Goal: Transaction & Acquisition: Purchase product/service

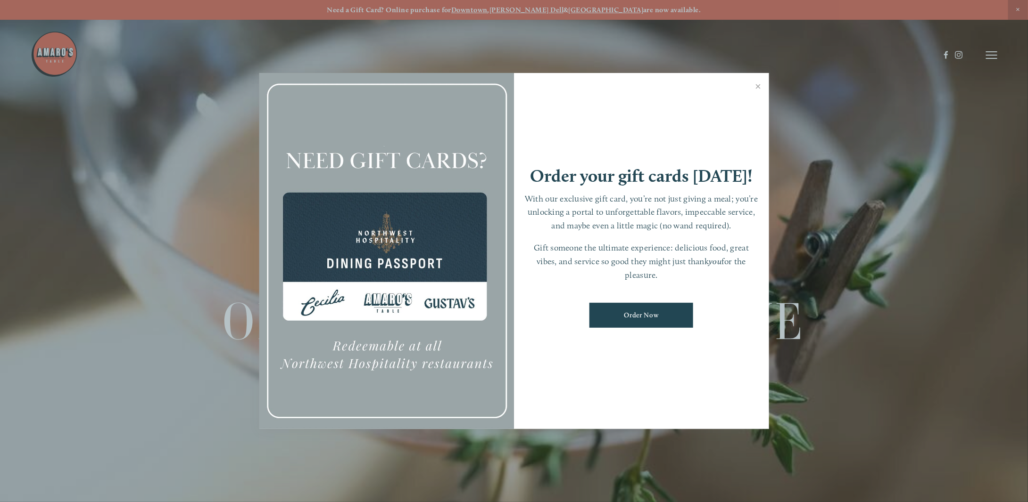
click at [640, 314] on link "Order Now" at bounding box center [641, 315] width 104 height 25
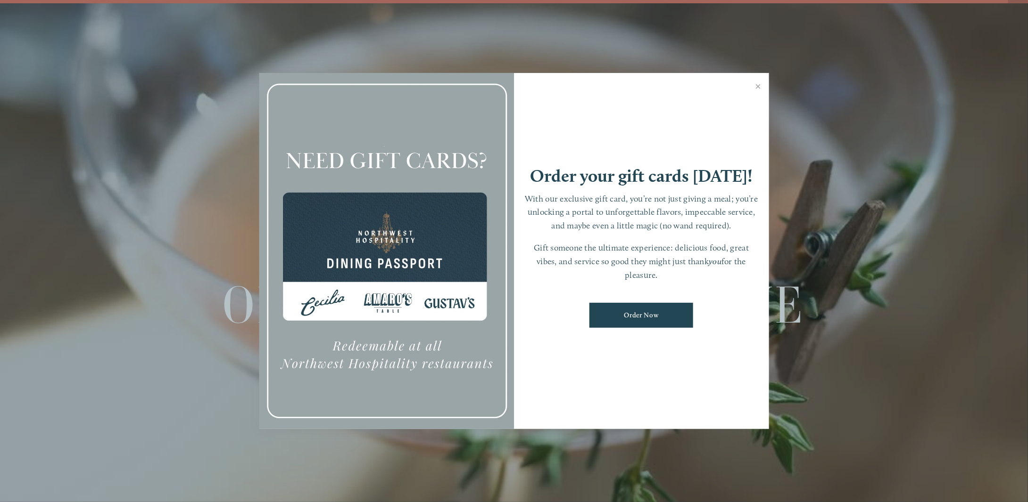
scroll to position [19, 0]
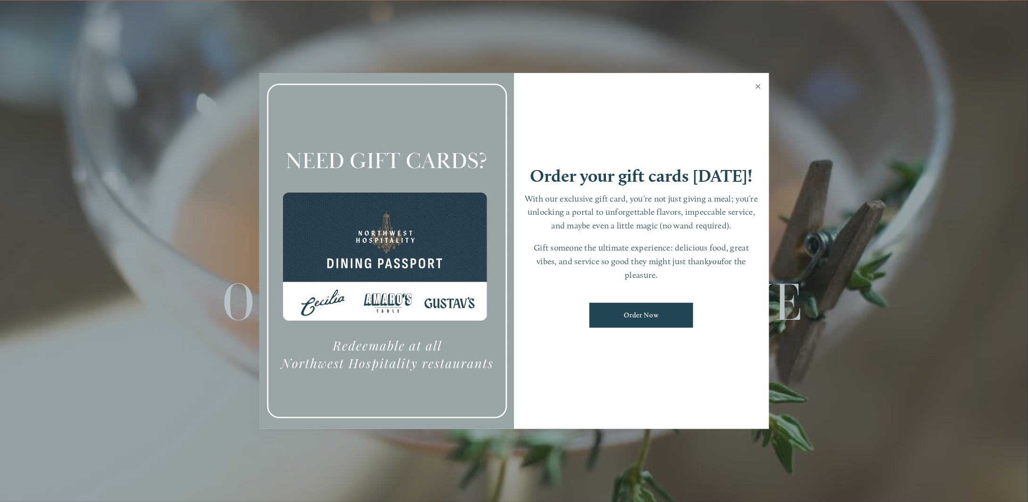
click at [759, 87] on link "Close" at bounding box center [758, 87] width 18 height 26
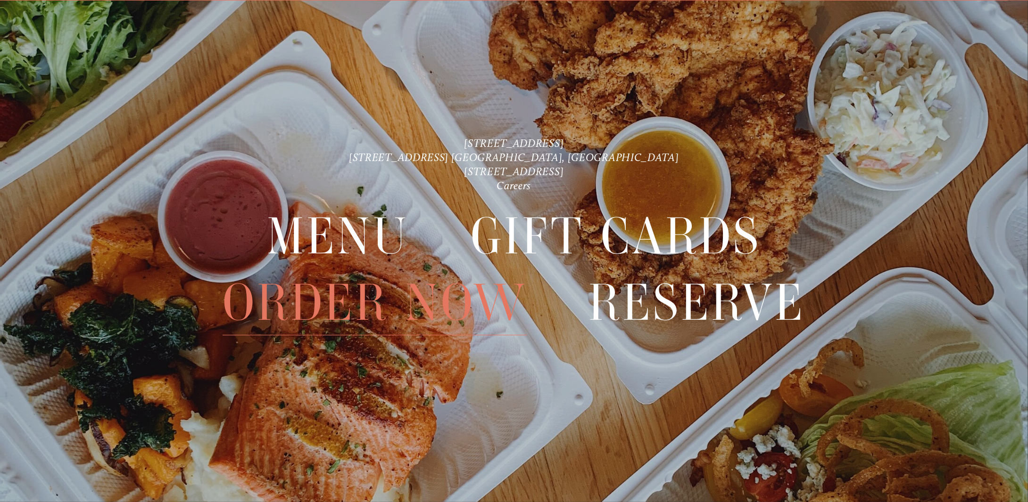
click at [370, 295] on span "Order Now" at bounding box center [374, 303] width 304 height 66
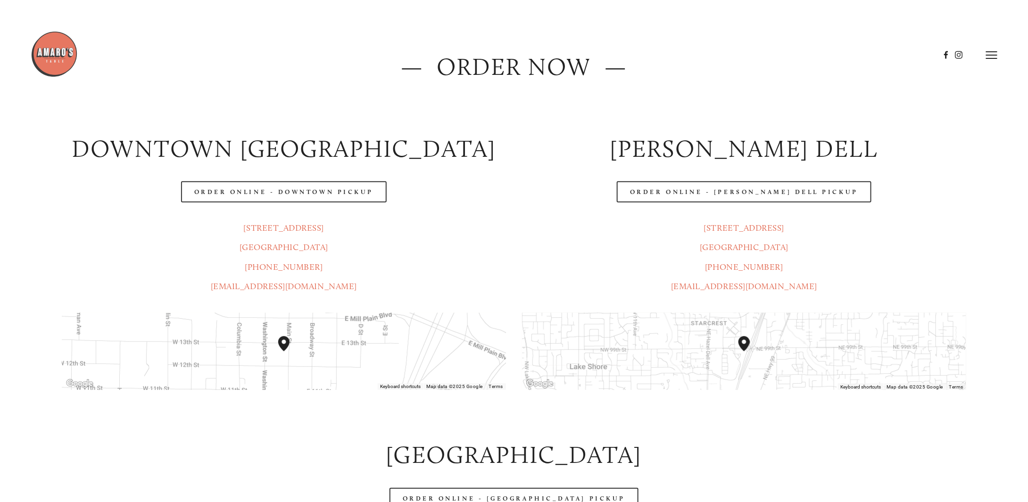
scroll to position [141, 0]
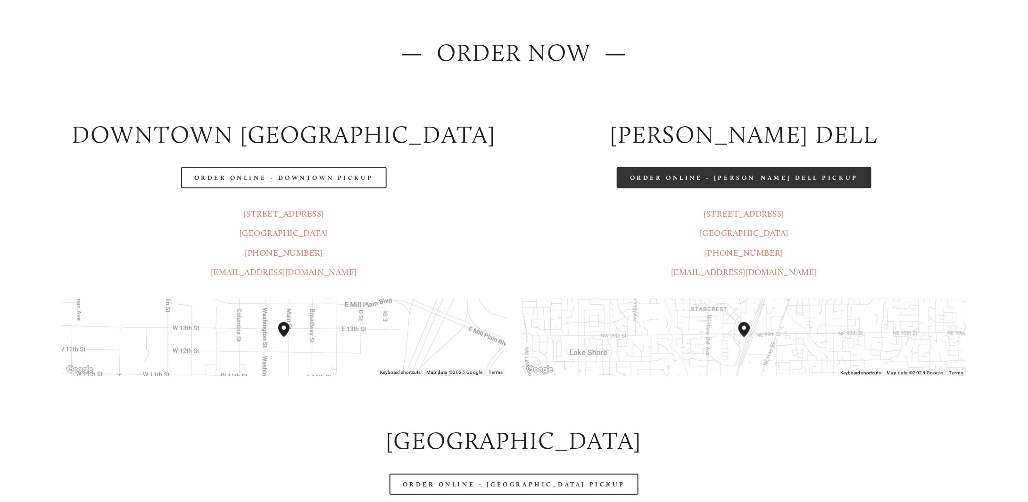
click at [721, 175] on link "Order Online - Hazel Dell Pickup" at bounding box center [744, 177] width 255 height 21
